Goal: Task Accomplishment & Management: Use online tool/utility

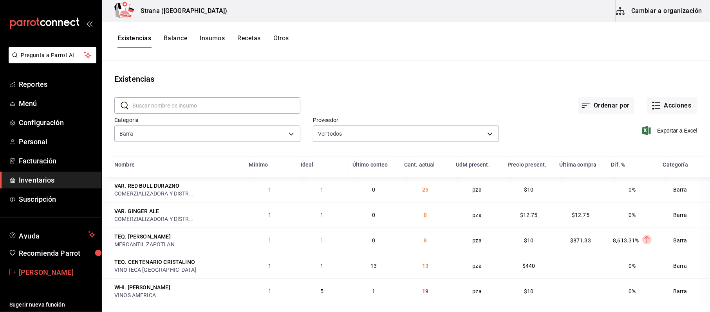
click at [35, 272] on span "Cinthia Sarahi" at bounding box center [57, 272] width 76 height 11
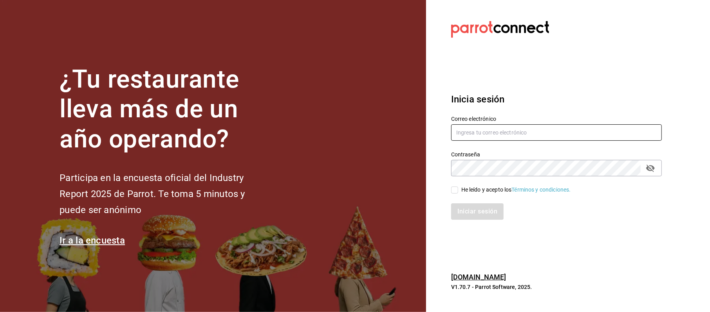
click at [524, 127] on input "text" at bounding box center [556, 132] width 211 height 16
type input "cinthiasgs30@gmail.com"
click at [651, 168] on icon "passwordField" at bounding box center [650, 168] width 9 height 9
click at [479, 199] on div "Iniciar sesión" at bounding box center [552, 207] width 220 height 26
click at [482, 195] on div "Iniciar sesión" at bounding box center [552, 207] width 220 height 26
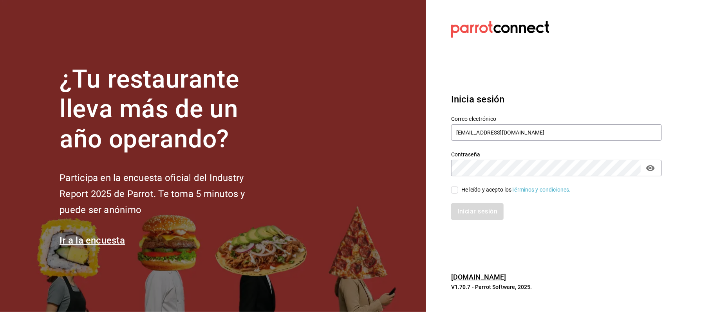
click at [472, 190] on div "He leído y acepto los Términos y condiciones." at bounding box center [516, 190] width 110 height 8
click at [458, 190] on input "He leído y acepto los Términos y condiciones." at bounding box center [454, 190] width 7 height 7
checkbox input "true"
click at [472, 210] on button "Iniciar sesión" at bounding box center [477, 212] width 53 height 16
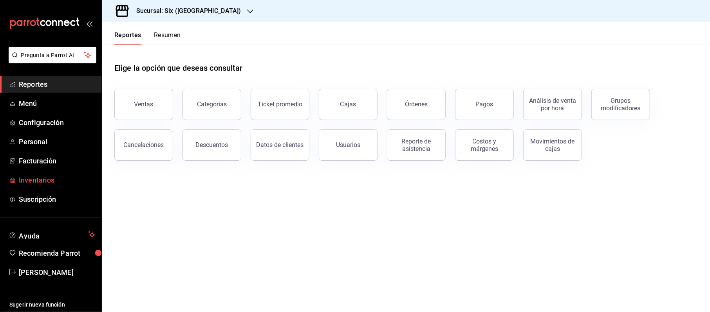
click at [38, 181] on span "Inventarios" at bounding box center [57, 180] width 76 height 11
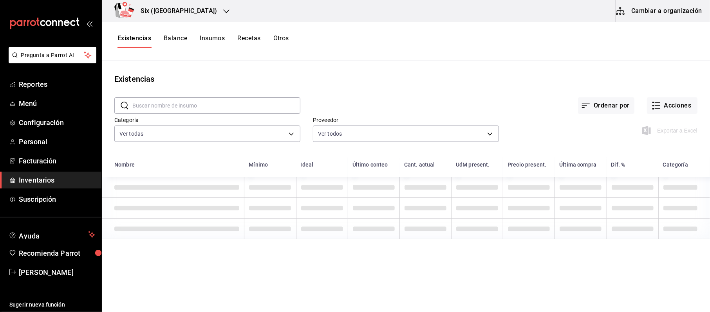
click at [185, 107] on input "text" at bounding box center [216, 106] width 168 height 16
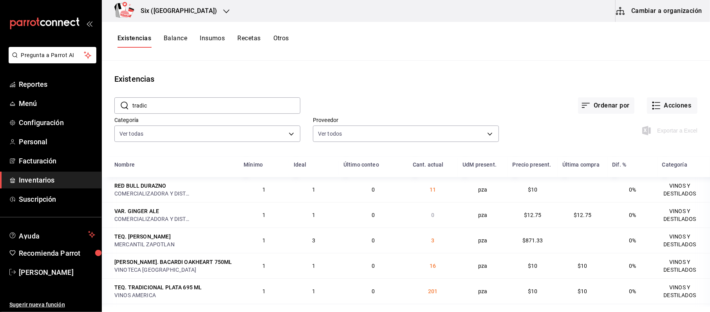
type input "tradic"
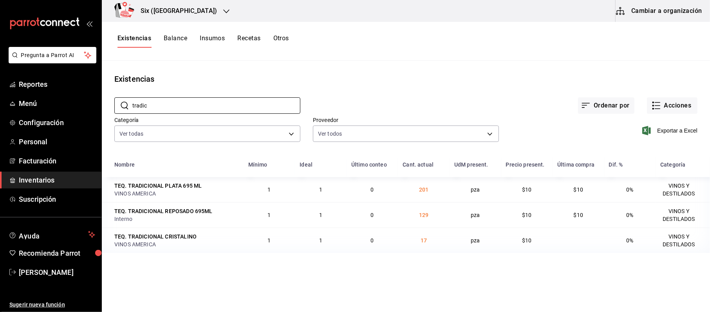
click at [31, 182] on span "Inventarios" at bounding box center [57, 180] width 76 height 11
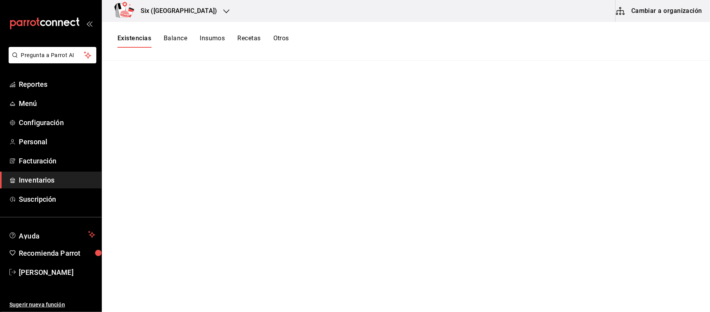
click at [659, 93] on main at bounding box center [406, 184] width 608 height 246
click at [665, 86] on main at bounding box center [406, 184] width 608 height 246
drag, startPoint x: 665, startPoint y: 87, endPoint x: 674, endPoint y: 85, distance: 9.5
click at [666, 87] on main at bounding box center [406, 184] width 608 height 246
click at [673, 80] on main at bounding box center [406, 184] width 608 height 246
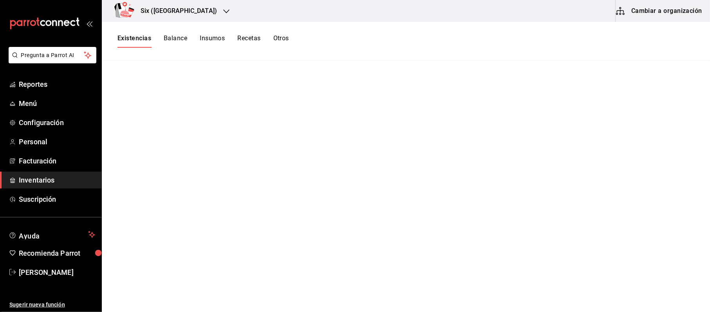
click at [142, 36] on button "Existencias" at bounding box center [134, 40] width 34 height 13
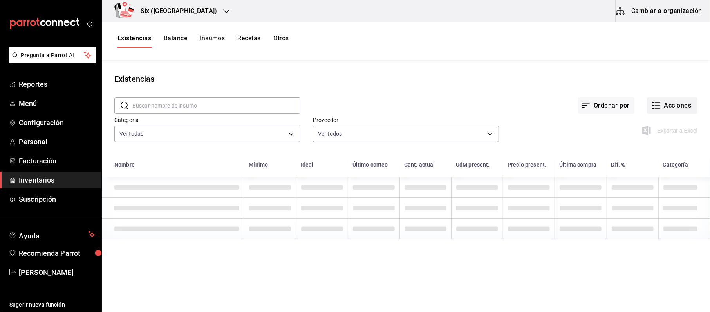
click at [670, 107] on button "Acciones" at bounding box center [672, 105] width 51 height 16
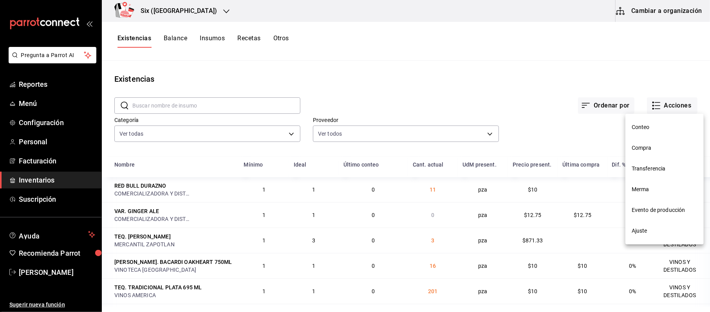
click at [657, 150] on span "Compra" at bounding box center [664, 148] width 66 height 8
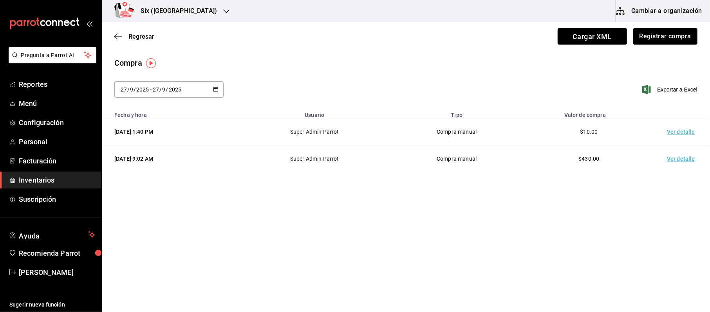
click at [216, 91] on icon "button" at bounding box center [215, 89] width 5 height 5
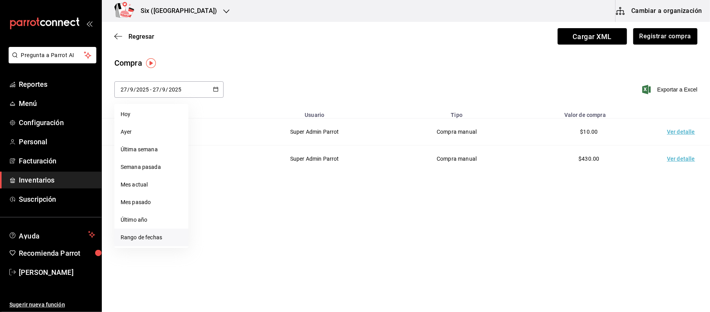
click at [148, 233] on li "Rango de fechas" at bounding box center [151, 238] width 74 height 18
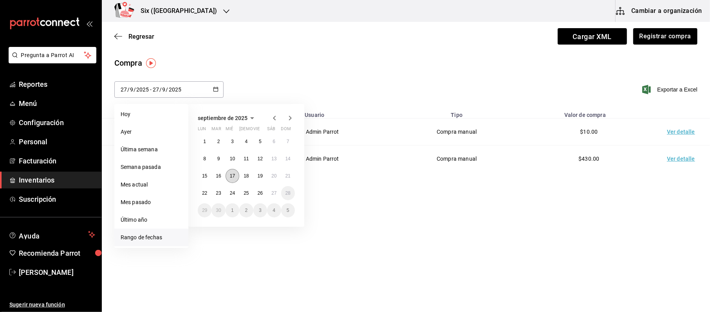
click at [233, 176] on abbr "17" at bounding box center [232, 175] width 5 height 5
click at [262, 195] on abbr "26" at bounding box center [260, 193] width 5 height 5
type input "[DATE]"
type input "17"
type input "[DATE]"
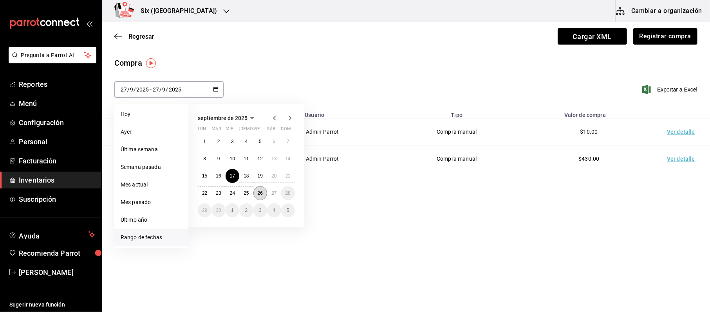
type input "26"
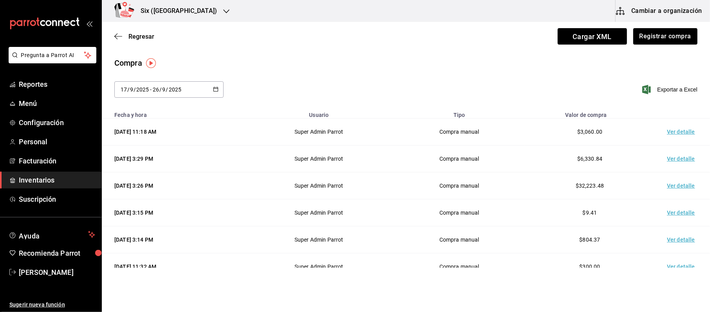
click at [675, 182] on td "Ver detalle" at bounding box center [682, 186] width 55 height 27
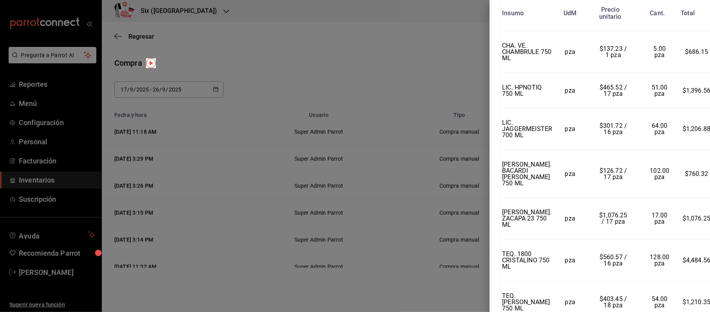
scroll to position [216, 0]
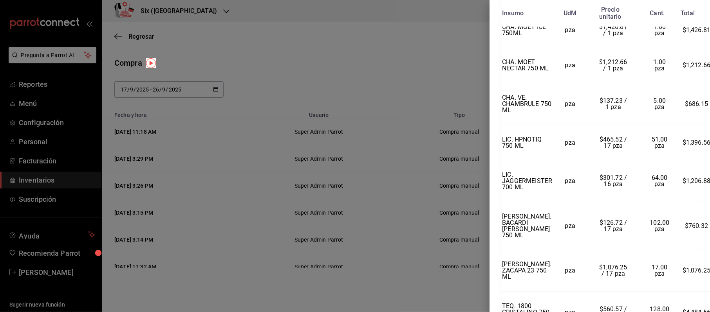
click at [388, 88] on div at bounding box center [355, 156] width 710 height 312
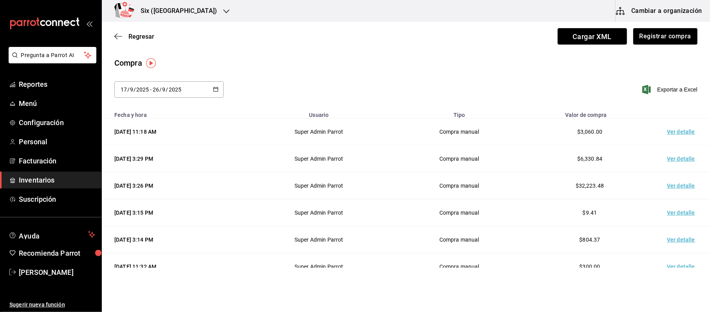
drag, startPoint x: 34, startPoint y: 181, endPoint x: 65, endPoint y: 181, distance: 30.1
click at [34, 181] on span "Inventarios" at bounding box center [57, 180] width 76 height 11
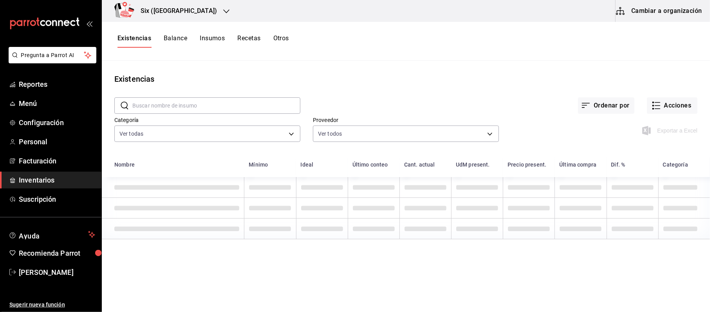
click at [270, 40] on div "Existencias Balance Insumos Recetas Otros" at bounding box center [202, 40] width 171 height 13
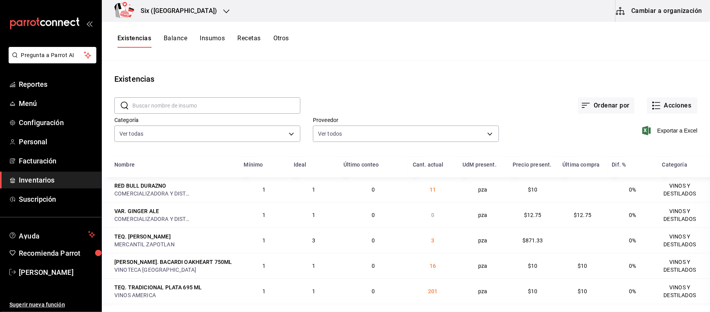
drag, startPoint x: 285, startPoint y: 36, endPoint x: 284, endPoint y: 47, distance: 11.4
click at [285, 36] on button "Otros" at bounding box center [281, 40] width 16 height 13
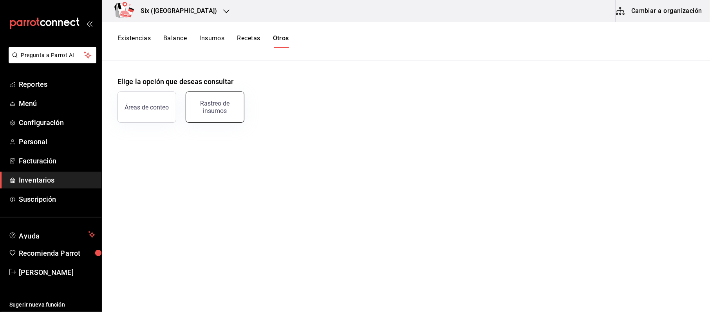
click at [204, 103] on div "Rastreo de insumos" at bounding box center [215, 107] width 49 height 15
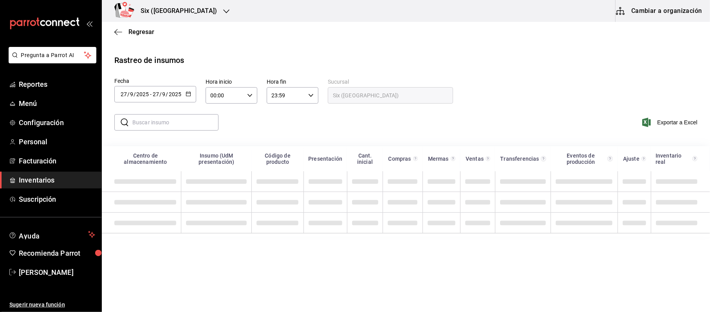
click at [186, 93] on icon "button" at bounding box center [188, 93] width 5 height 5
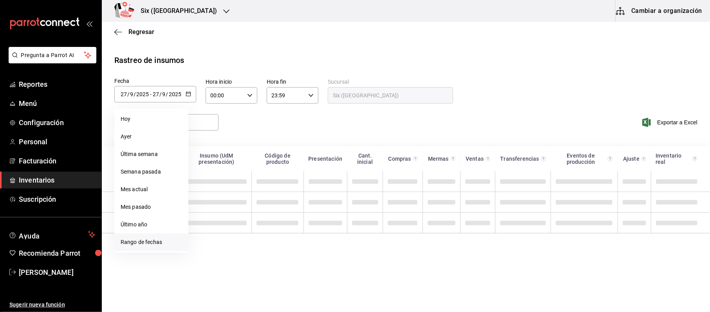
click at [132, 246] on li "Rango de fechas" at bounding box center [151, 243] width 74 height 18
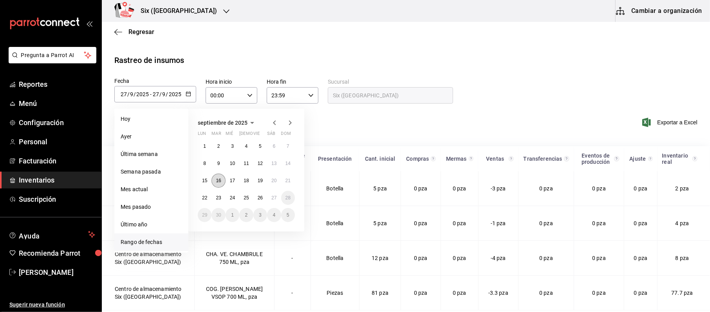
click at [220, 181] on abbr "16" at bounding box center [218, 180] width 5 height 5
click at [262, 201] on button "26" at bounding box center [260, 198] width 14 height 14
type input "[DATE]"
type input "16"
type input "[DATE]"
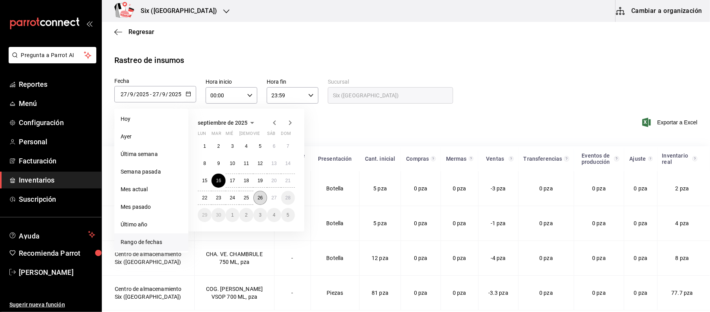
type input "26"
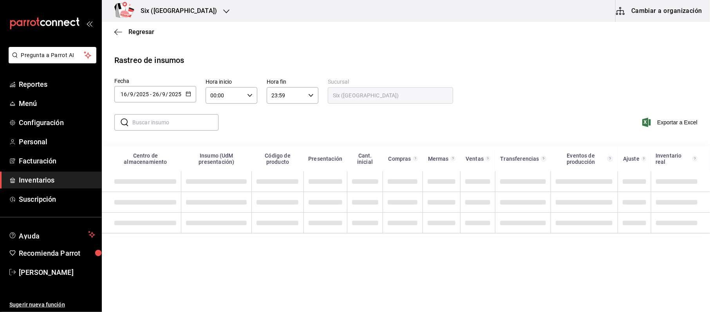
click at [182, 129] on input "text" at bounding box center [175, 123] width 86 height 16
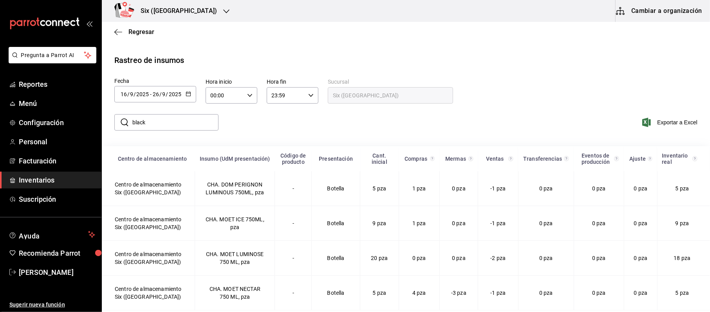
type input "black"
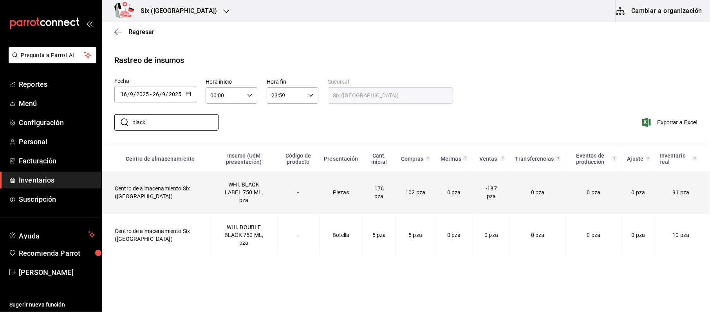
click at [348, 184] on td "Piezas" at bounding box center [340, 192] width 43 height 43
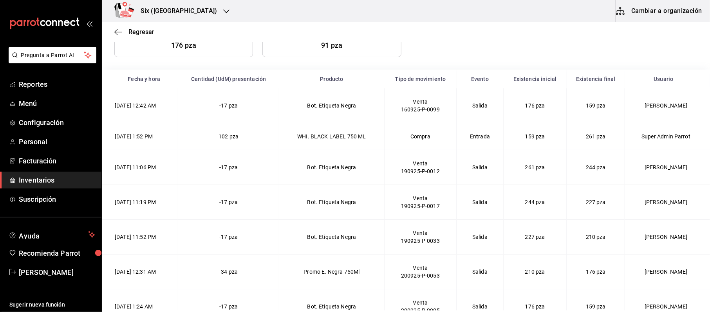
click at [583, 153] on td "244 pza" at bounding box center [595, 167] width 58 height 35
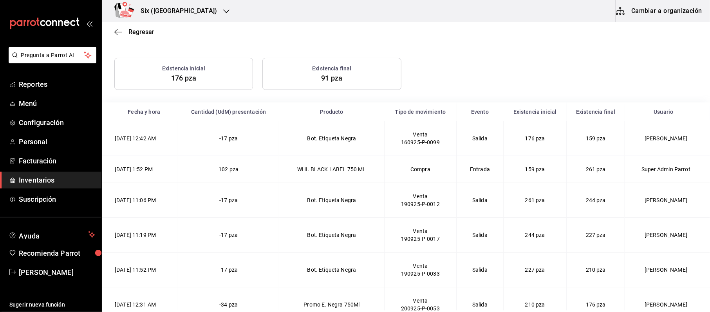
scroll to position [93, 0]
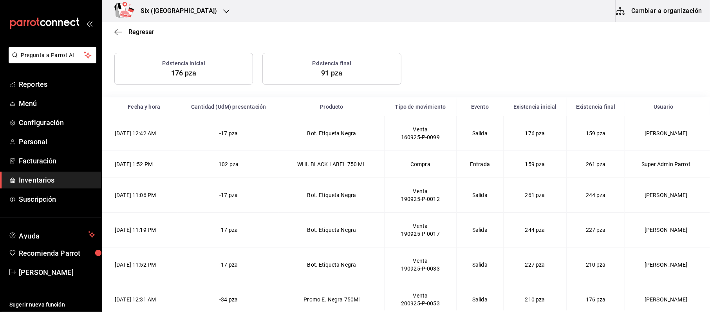
click at [52, 183] on span "Inventarios" at bounding box center [57, 180] width 76 height 11
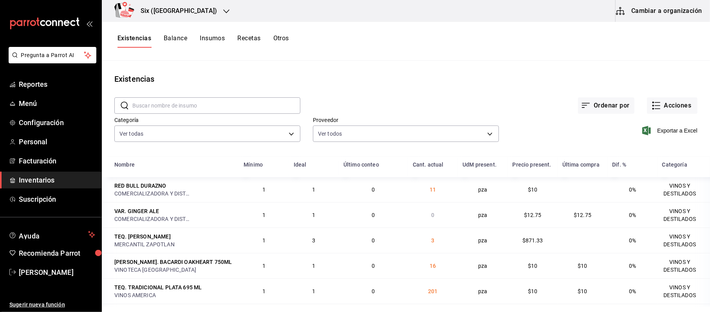
scroll to position [52, 0]
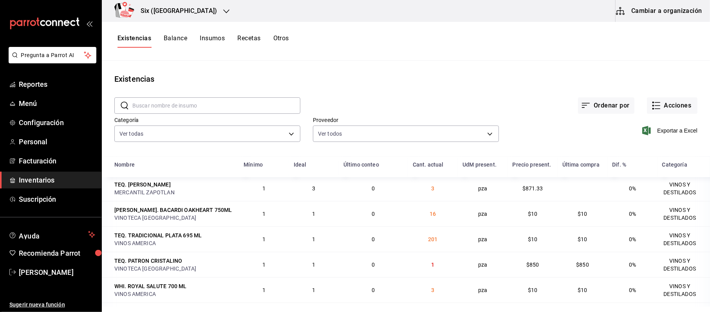
click at [289, 33] on div "Existencias Balance Insumos Recetas Otros" at bounding box center [406, 41] width 608 height 39
click at [276, 36] on button "Otros" at bounding box center [281, 40] width 16 height 13
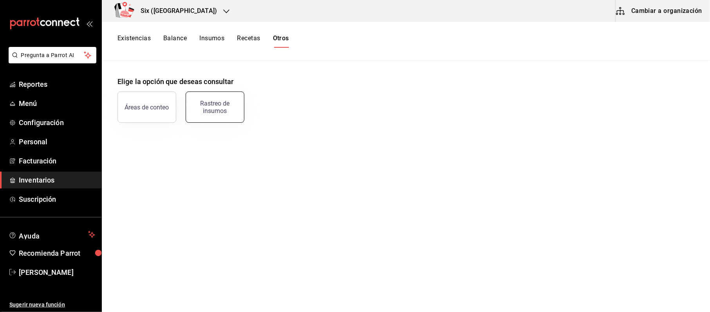
click at [210, 114] on button "Rastreo de insumos" at bounding box center [215, 107] width 59 height 31
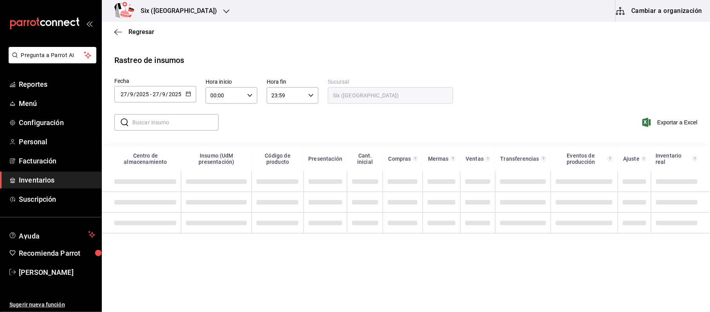
click at [186, 121] on input "text" at bounding box center [175, 123] width 86 height 16
type input "tradicional"
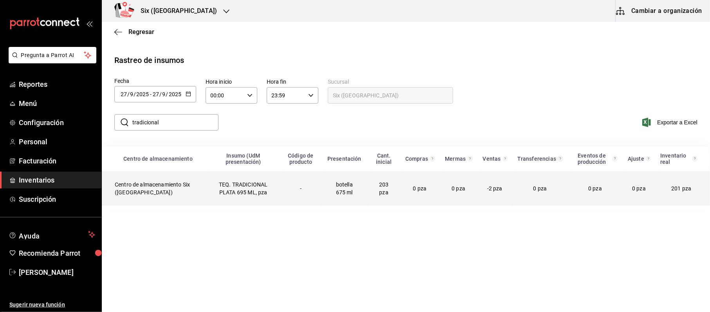
click at [240, 184] on td "TEQ. TRADICIONAL PLATA 695 ML, pza" at bounding box center [243, 188] width 74 height 34
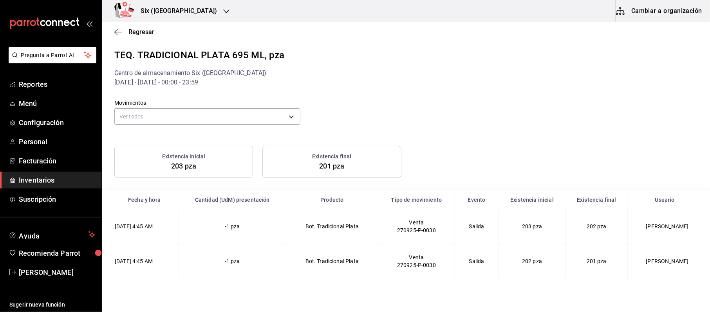
click at [267, 229] on td "-1 pza" at bounding box center [232, 226] width 107 height 35
click at [36, 177] on span "Inventarios" at bounding box center [57, 180] width 76 height 11
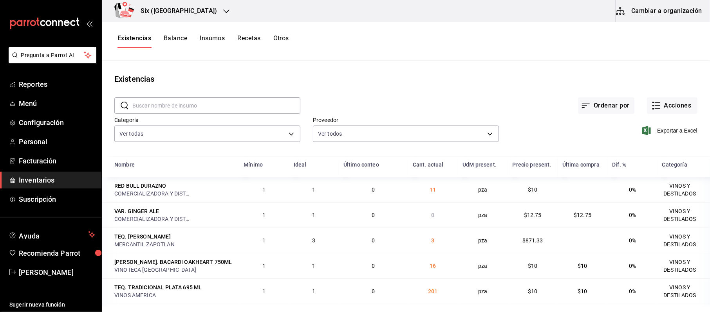
click at [677, 16] on button "Cambiar a organización" at bounding box center [659, 11] width 88 height 22
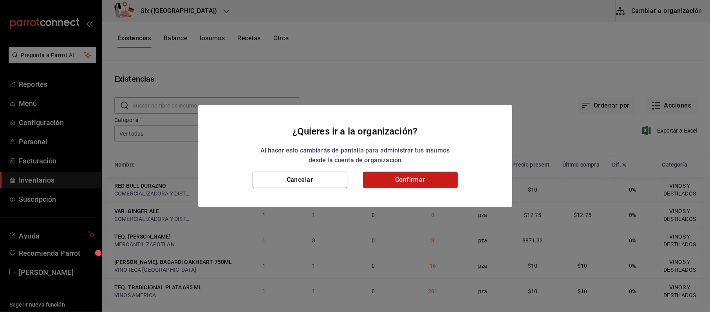
click at [453, 182] on button "Confirmar" at bounding box center [410, 180] width 95 height 16
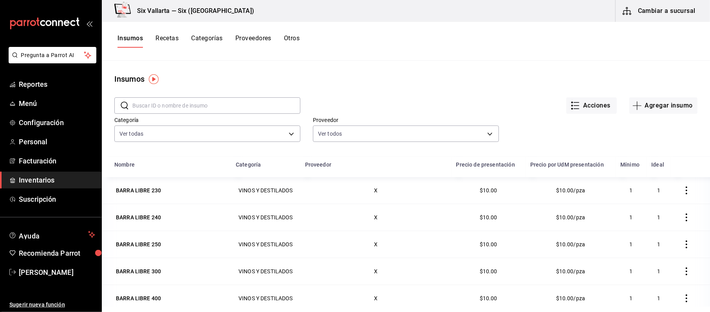
click at [169, 40] on button "Recetas" at bounding box center [166, 40] width 23 height 13
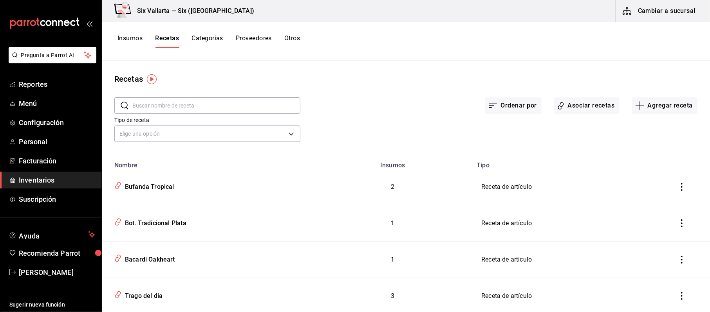
click at [191, 110] on input "text" at bounding box center [216, 106] width 168 height 16
type input "tradicion"
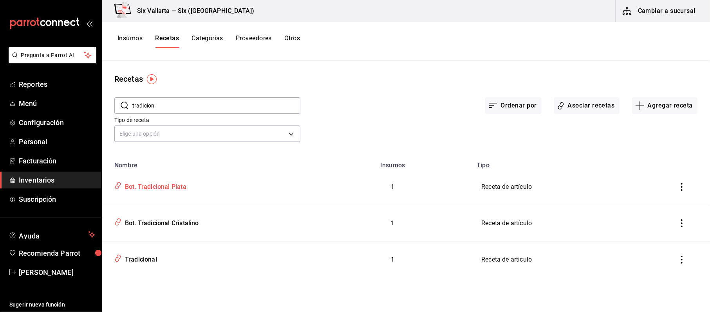
click at [179, 183] on div "Bot. Tradicional Plata" at bounding box center [154, 186] width 65 height 12
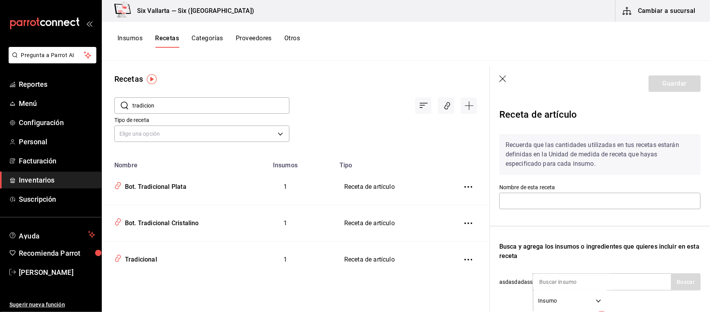
type input "Bot. Tradicional Plata"
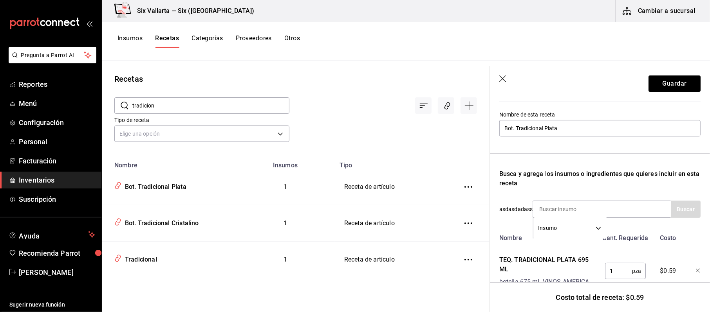
scroll to position [75, 0]
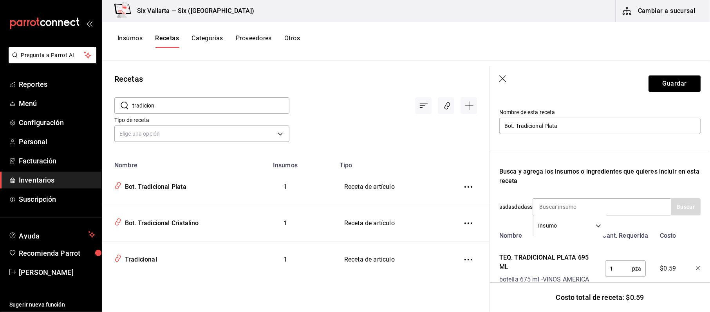
click at [623, 268] on input "1" at bounding box center [618, 269] width 27 height 16
drag, startPoint x: 622, startPoint y: 267, endPoint x: 552, endPoint y: 272, distance: 70.7
click at [552, 272] on div "TEQ. TRADICIONAL PLATA 695 [PERSON_NAME] 675 ml - VINOS AMERICA 1 pza ​ $0.59" at bounding box center [598, 267] width 204 height 34
type input "17"
click at [658, 87] on button "Guardar" at bounding box center [674, 84] width 52 height 16
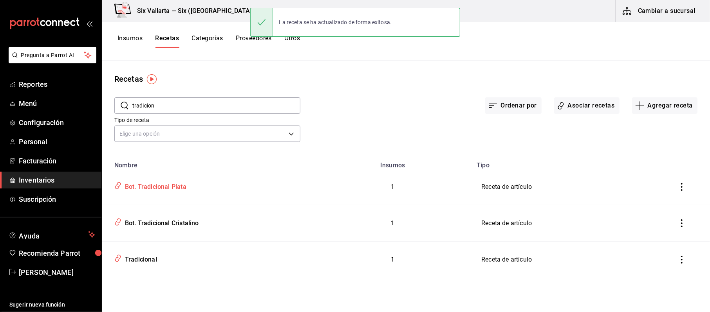
click at [153, 186] on div "Bot. Tradicional Plata" at bounding box center [154, 186] width 65 height 12
type input "Bot. Tradicional Plata"
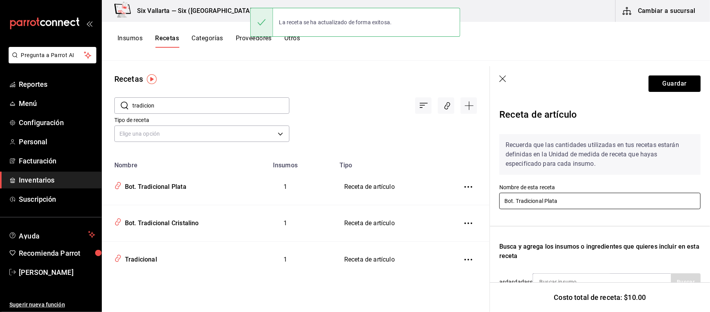
scroll to position [104, 0]
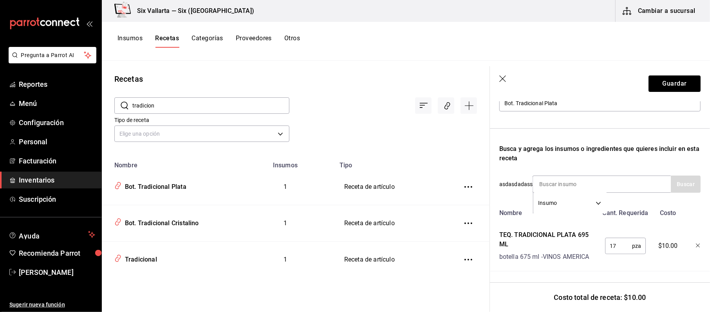
click at [182, 103] on input "tradicion" at bounding box center [210, 106] width 157 height 16
click at [307, 34] on div "Insumos Recetas Categorías Proveedores Otros" at bounding box center [406, 40] width 608 height 13
click at [300, 37] on button "Otros" at bounding box center [292, 40] width 16 height 13
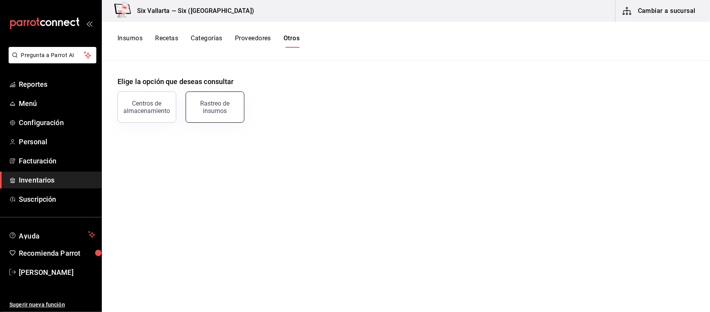
drag, startPoint x: 176, startPoint y: 103, endPoint x: 190, endPoint y: 103, distance: 14.5
click at [185, 103] on div "Centros de almacenamiento Rastreo de insumos" at bounding box center [401, 102] width 586 height 41
click at [201, 103] on div "Rastreo de insumos" at bounding box center [215, 107] width 49 height 15
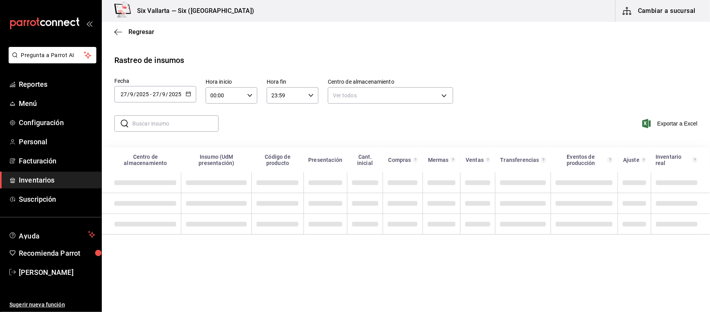
click at [171, 129] on input "text" at bounding box center [175, 124] width 86 height 16
type input "red"
click at [177, 91] on input "2025" at bounding box center [174, 94] width 13 height 6
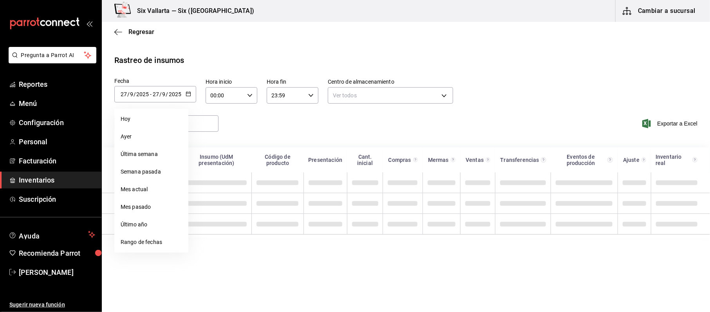
click at [184, 93] on div "[DATE] [DATE] - [DATE] [DATE]" at bounding box center [155, 94] width 82 height 16
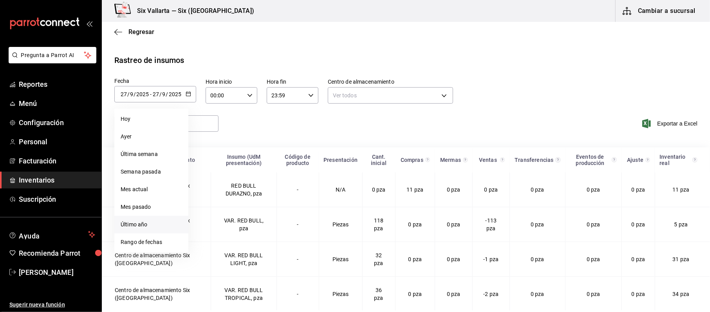
click at [132, 223] on li "Último año" at bounding box center [151, 225] width 74 height 18
type input "[DATE]"
type input "1"
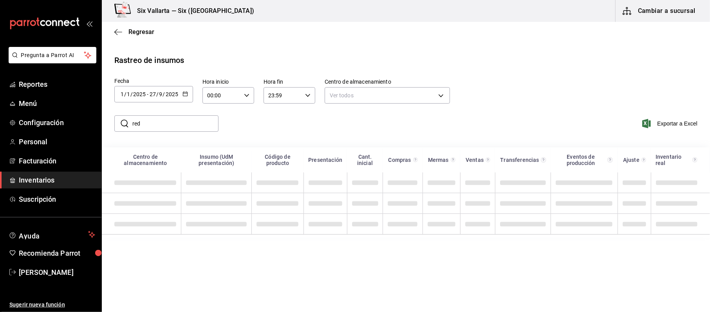
click at [183, 95] on icon "button" at bounding box center [184, 93] width 5 height 5
click at [138, 138] on li "Ayer" at bounding box center [151, 137] width 74 height 18
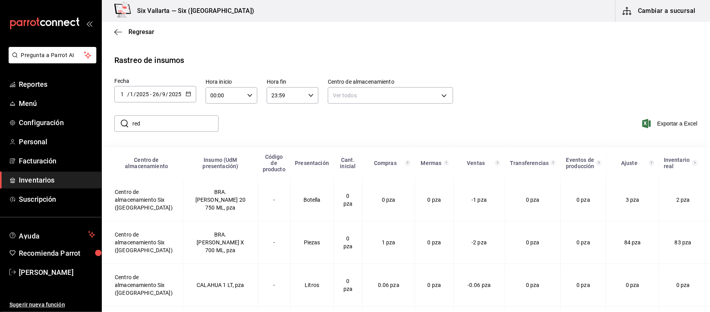
type input "[DATE]"
type input "26"
type input "9"
type input "[DATE]"
type input "26"
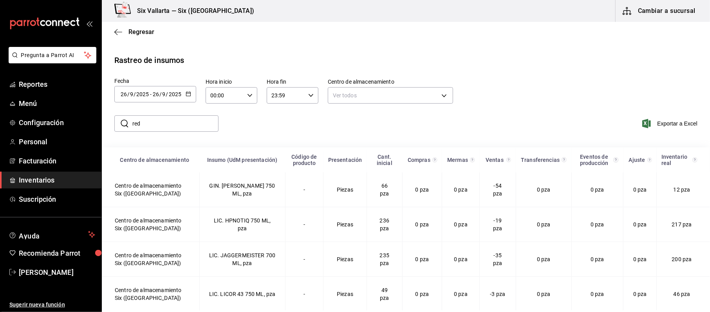
click at [190, 93] on \(Stroke\) "button" at bounding box center [188, 93] width 4 height 0
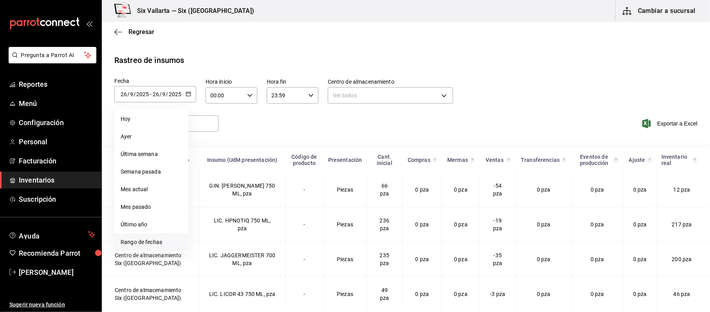
drag, startPoint x: 140, startPoint y: 241, endPoint x: 200, endPoint y: 196, distance: 75.5
click at [140, 242] on li "Rango de fechas" at bounding box center [151, 243] width 74 height 18
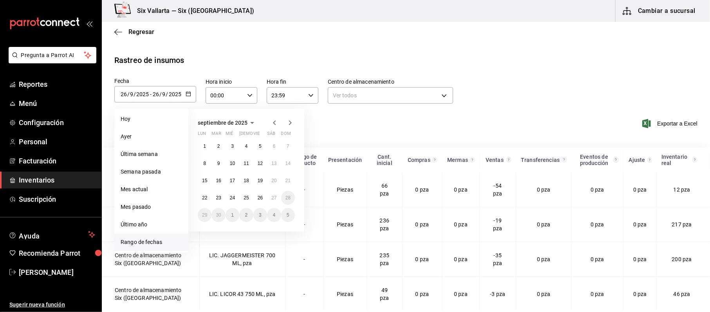
click at [264, 204] on div "1 2 3 4 5 6 7 8 9 10 11 12 13 14 15 16 17 18 19 20 21 22 23 24 25 26 27 28 29 3…" at bounding box center [246, 180] width 97 height 83
click at [262, 200] on abbr "26" at bounding box center [260, 197] width 5 height 5
click at [270, 200] on button "27" at bounding box center [274, 198] width 14 height 14
type input "[DATE]"
type input "27"
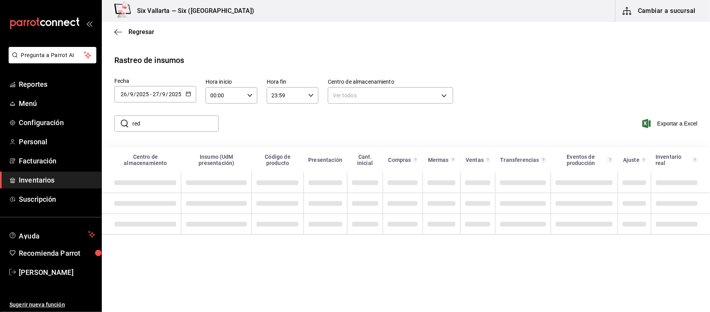
click at [176, 123] on input "red" at bounding box center [175, 124] width 86 height 16
drag, startPoint x: 176, startPoint y: 123, endPoint x: 143, endPoint y: 130, distance: 33.4
click at [144, 130] on input "red" at bounding box center [175, 124] width 86 height 16
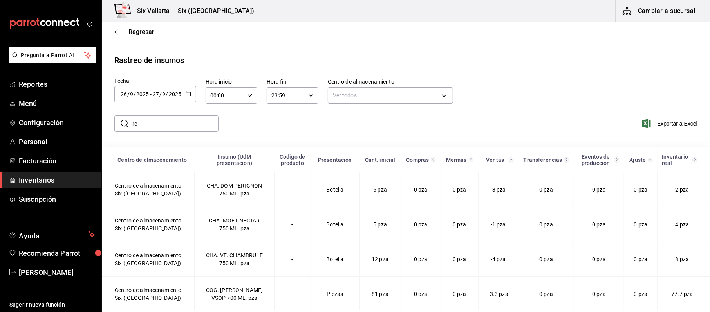
type input "red"
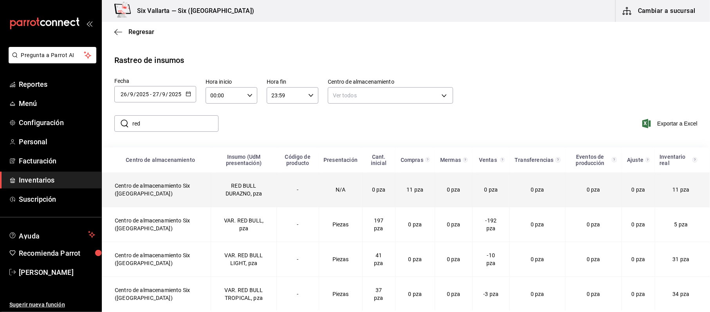
click at [212, 188] on td "RED BULL DURAZNO, pza" at bounding box center [243, 190] width 65 height 35
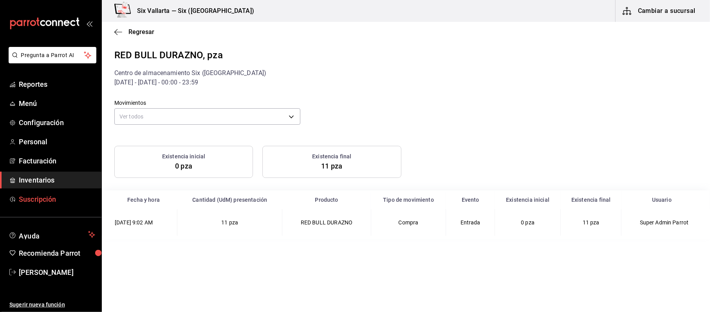
drag, startPoint x: 35, startPoint y: 179, endPoint x: 73, endPoint y: 195, distance: 40.9
click at [35, 179] on span "Inventarios" at bounding box center [57, 180] width 76 height 11
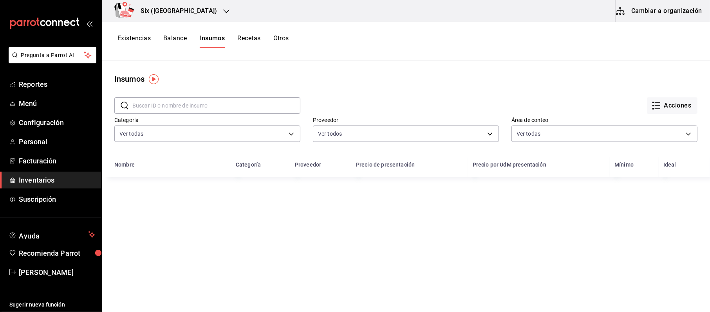
drag, startPoint x: 647, startPoint y: 105, endPoint x: 652, endPoint y: 106, distance: 4.8
click at [651, 105] on icon "button" at bounding box center [655, 105] width 9 height 9
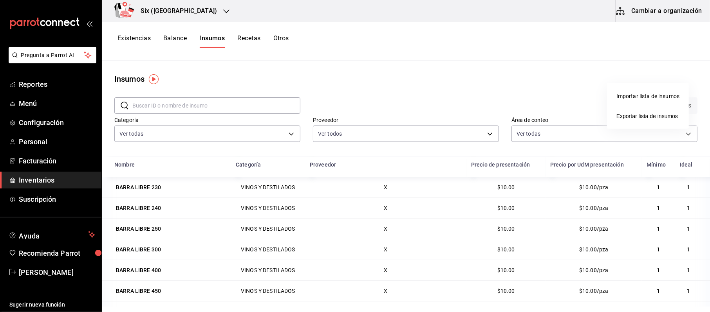
click at [491, 88] on div at bounding box center [355, 156] width 710 height 312
click at [34, 101] on span "Menú" at bounding box center [57, 103] width 76 height 11
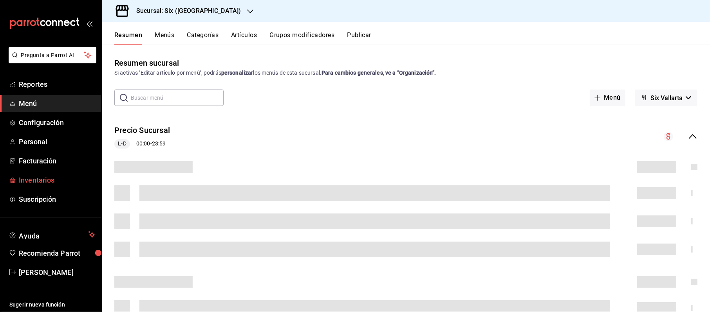
click at [31, 177] on span "Inventarios" at bounding box center [57, 180] width 76 height 11
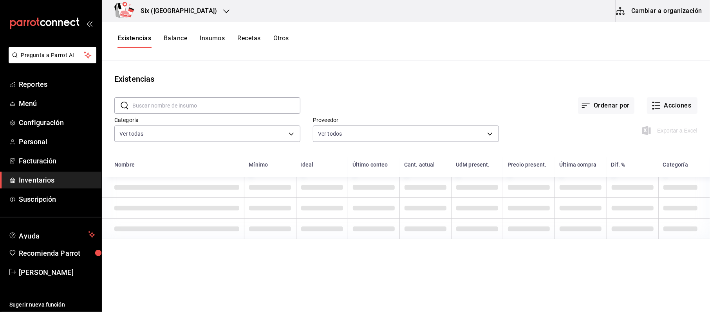
click at [672, 6] on button "Cambiar a organización" at bounding box center [659, 11] width 88 height 22
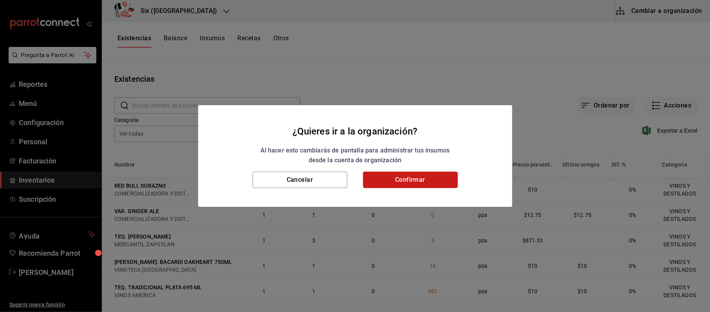
click at [412, 176] on button "Confirmar" at bounding box center [410, 180] width 95 height 16
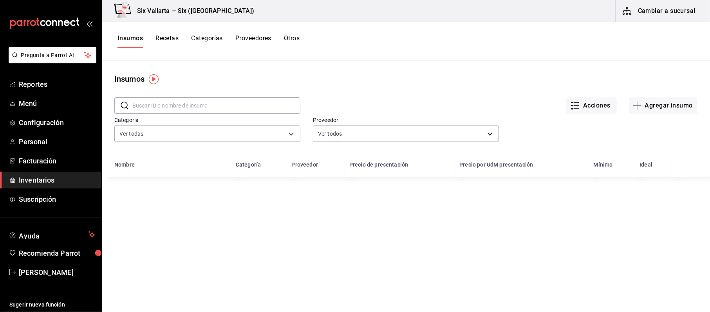
click at [190, 101] on input "text" at bounding box center [216, 106] width 168 height 16
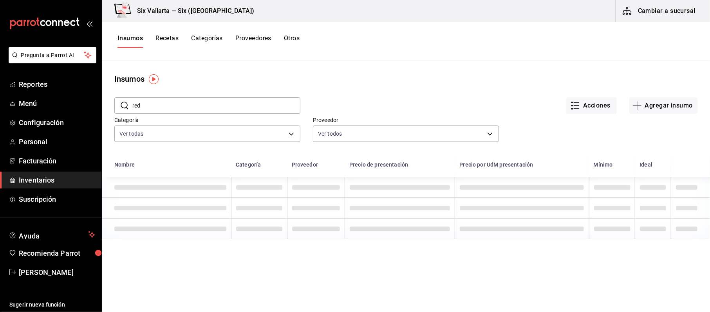
type input "red"
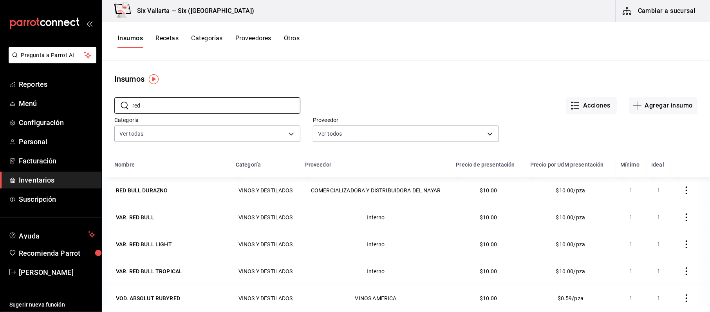
click at [174, 43] on button "Recetas" at bounding box center [166, 40] width 23 height 13
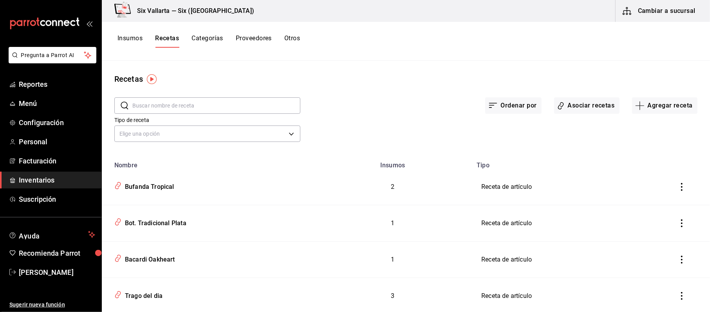
click at [171, 106] on input "text" at bounding box center [216, 106] width 168 height 16
type input "trag"
drag, startPoint x: 154, startPoint y: 227, endPoint x: 156, endPoint y: 223, distance: 4.4
click at [153, 227] on div "Trago del dia" at bounding box center [142, 222] width 41 height 12
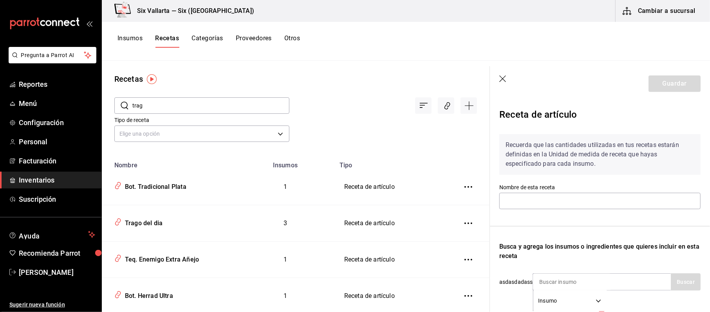
type input "Trago del dia"
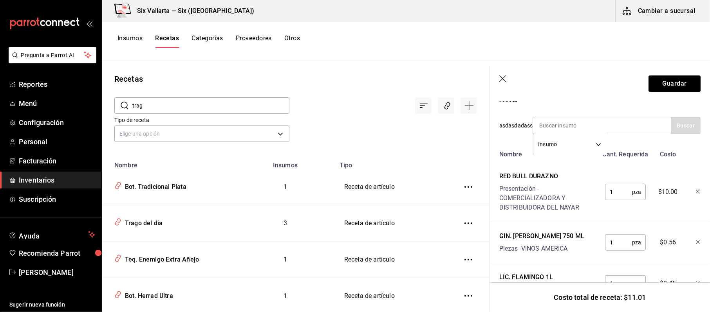
scroll to position [197, 0]
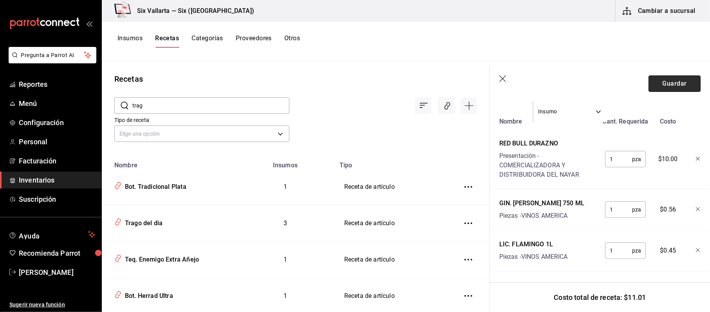
click at [666, 83] on button "Guardar" at bounding box center [674, 84] width 52 height 16
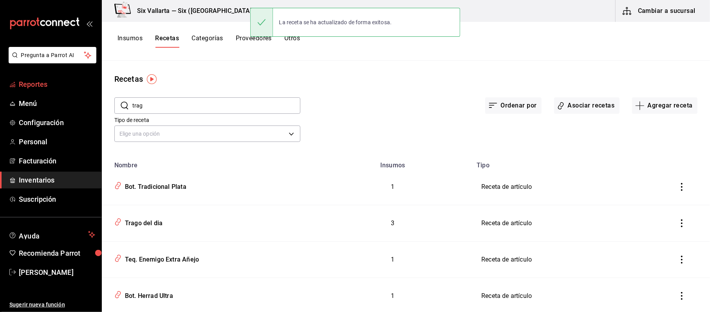
click at [39, 83] on span "Reportes" at bounding box center [57, 84] width 76 height 11
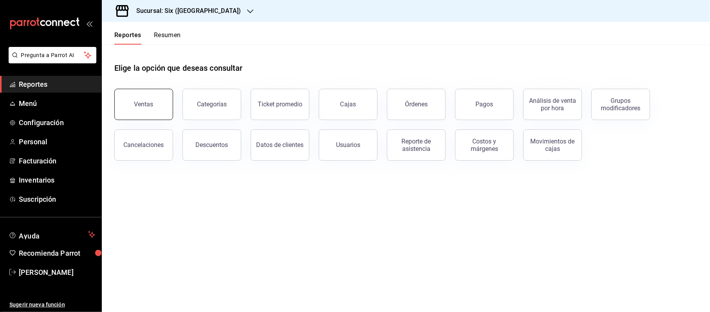
click at [157, 110] on button "Ventas" at bounding box center [143, 104] width 59 height 31
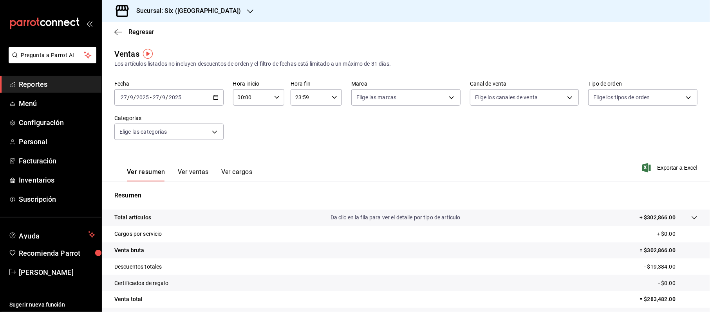
click at [215, 99] on icon "button" at bounding box center [215, 97] width 5 height 5
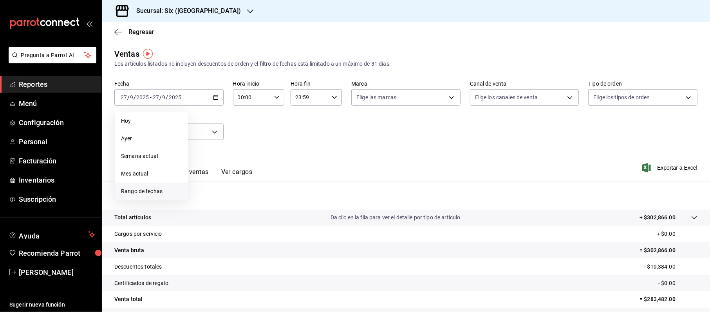
click at [152, 198] on li "Rango de fechas" at bounding box center [151, 192] width 73 height 18
click at [256, 200] on button "26" at bounding box center [260, 201] width 14 height 14
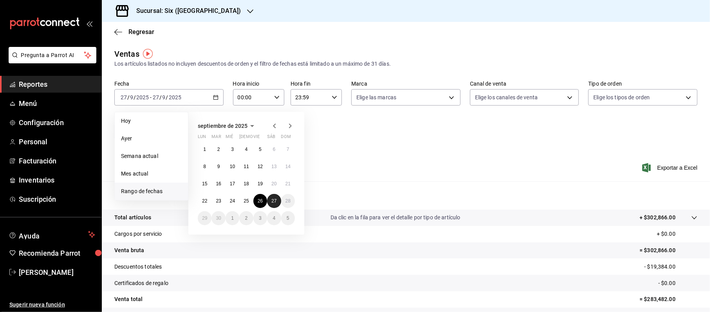
drag, startPoint x: 271, startPoint y: 201, endPoint x: 251, endPoint y: 185, distance: 26.0
click at [271, 201] on abbr "27" at bounding box center [273, 200] width 5 height 5
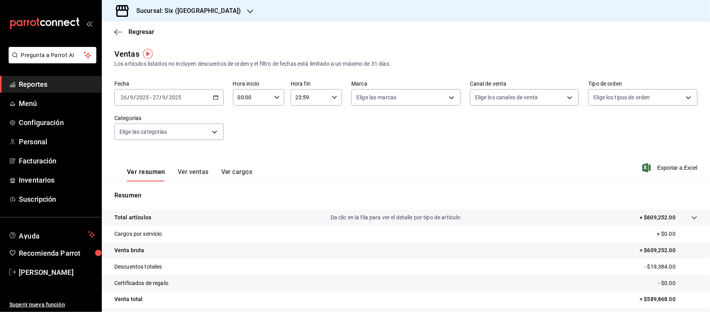
click at [199, 176] on button "Ver ventas" at bounding box center [193, 174] width 31 height 13
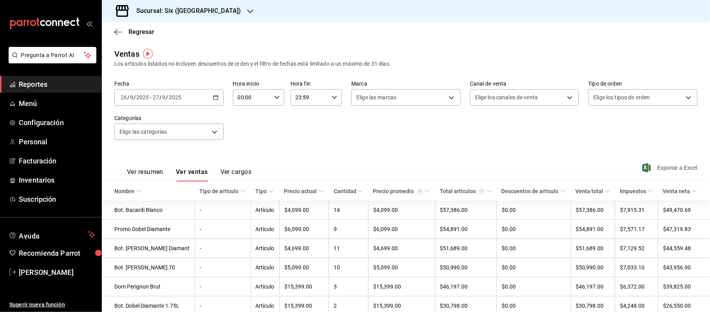
click at [655, 165] on span "Exportar a Excel" at bounding box center [671, 167] width 54 height 9
click at [46, 85] on span "Reportes" at bounding box center [57, 84] width 76 height 11
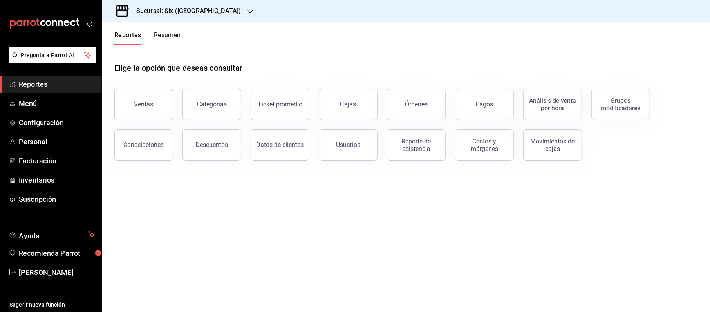
click at [0, 76] on link "Reportes" at bounding box center [50, 84] width 101 height 17
